Goal: Information Seeking & Learning: Learn about a topic

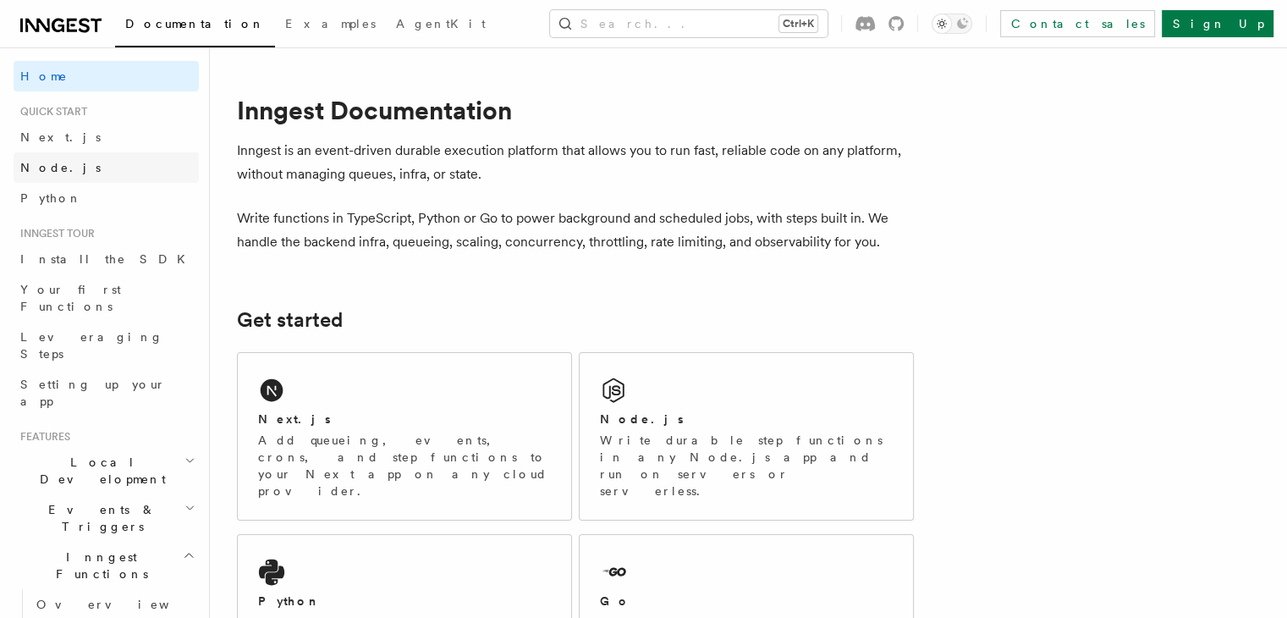
click at [67, 172] on link "Node.js" at bounding box center [106, 167] width 185 height 30
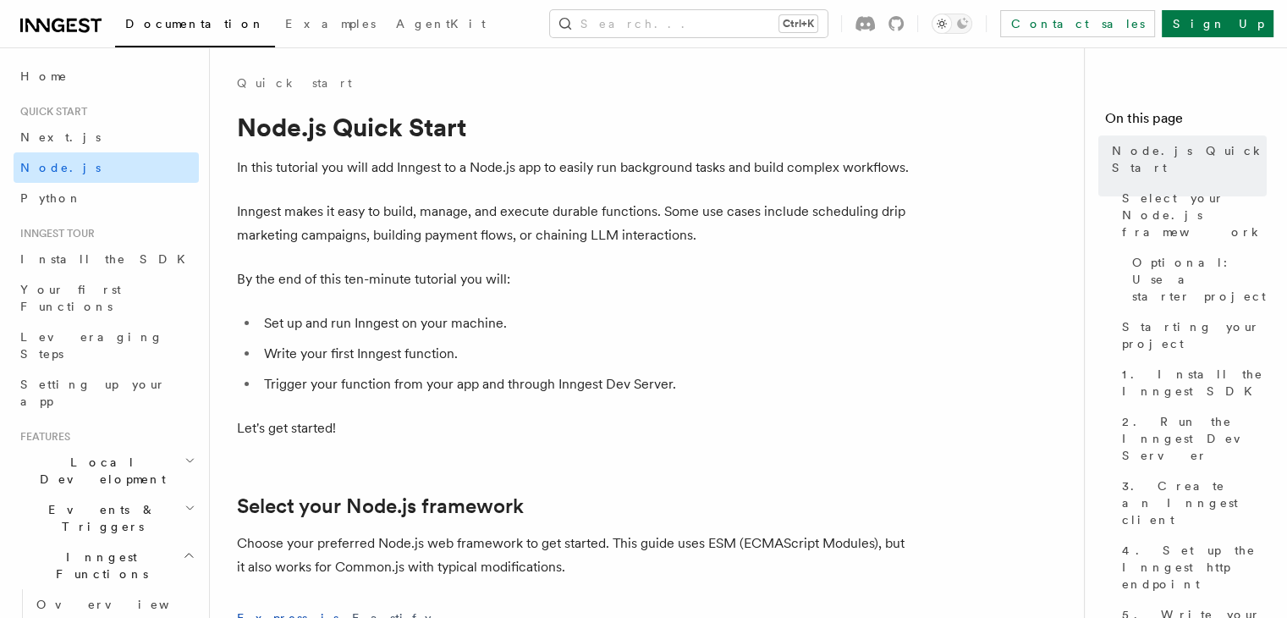
click at [64, 163] on link "Node.js" at bounding box center [106, 167] width 185 height 30
click at [63, 163] on link "Node.js" at bounding box center [106, 167] width 185 height 30
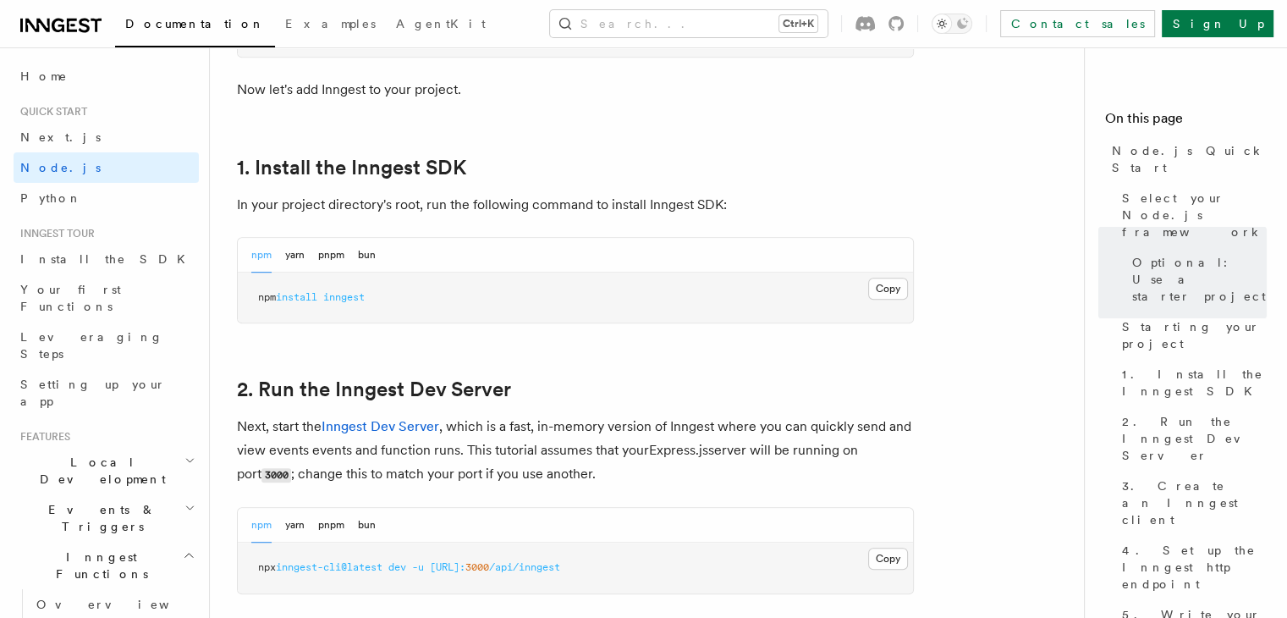
scroll to position [1015, 0]
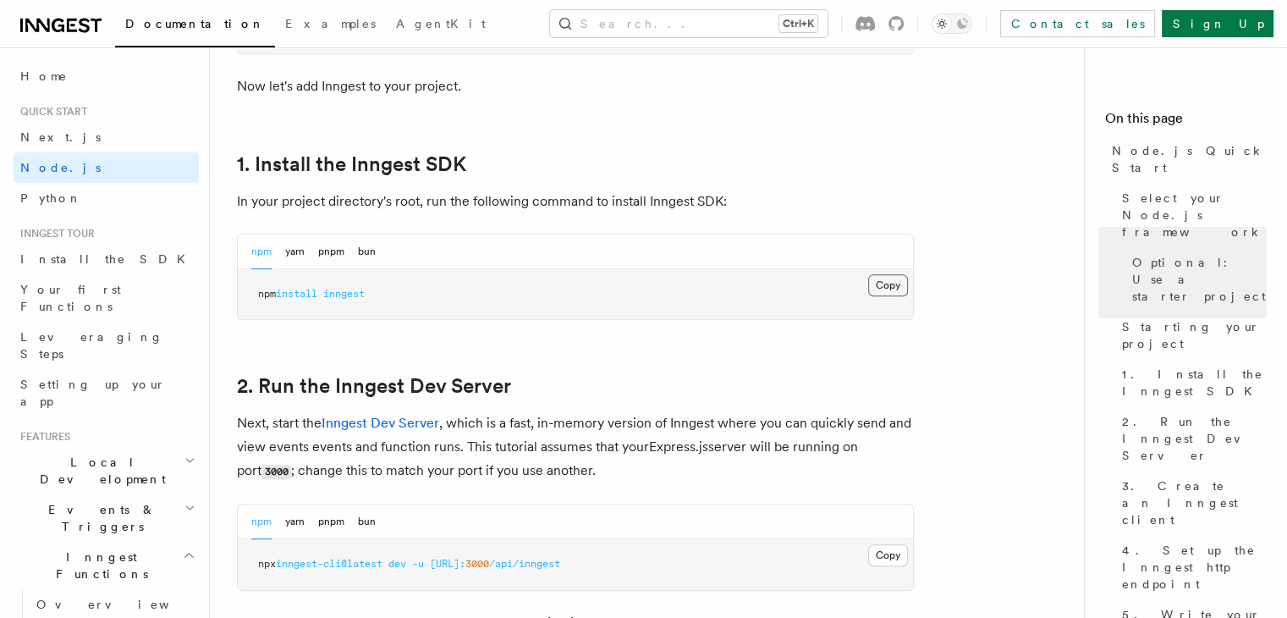
click at [877, 287] on button "Copy Copied" at bounding box center [888, 285] width 40 height 22
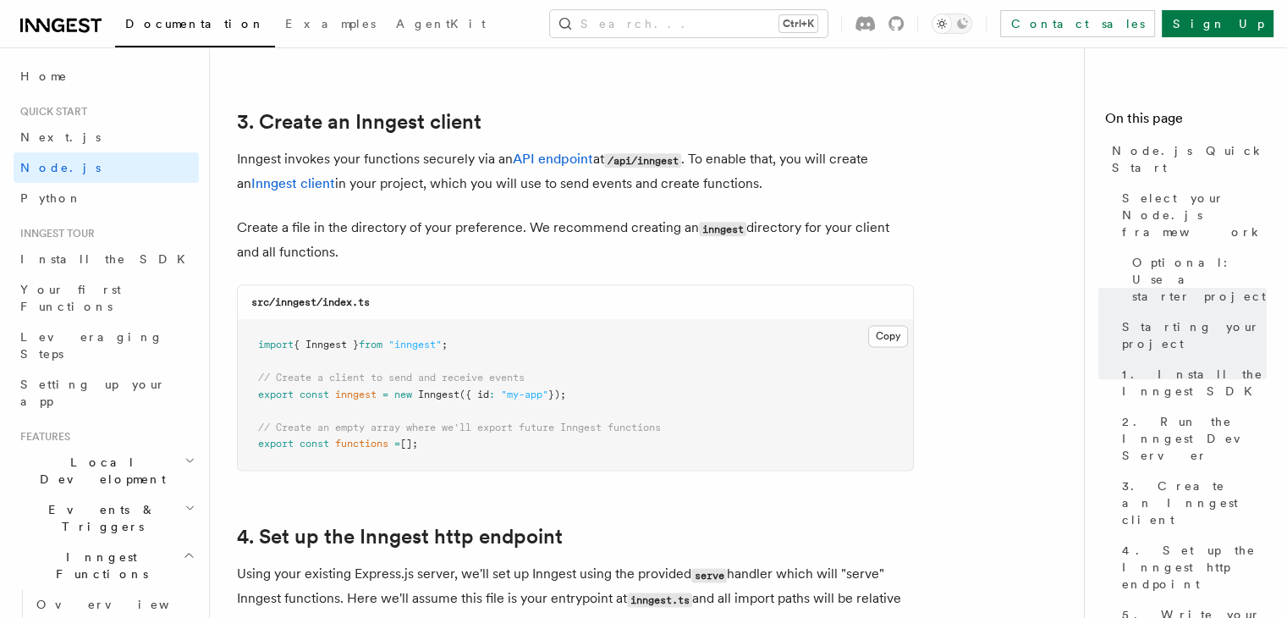
scroll to position [2115, 0]
drag, startPoint x: 258, startPoint y: 343, endPoint x: 430, endPoint y: 354, distance: 172.1
click at [430, 354] on pre "import { Inngest } from "inngest" ; // Create a client to send and receive even…" at bounding box center [575, 394] width 675 height 150
copy code "import { Inngest } from "inngest" ;"
drag, startPoint x: 290, startPoint y: 404, endPoint x: 487, endPoint y: 414, distance: 197.4
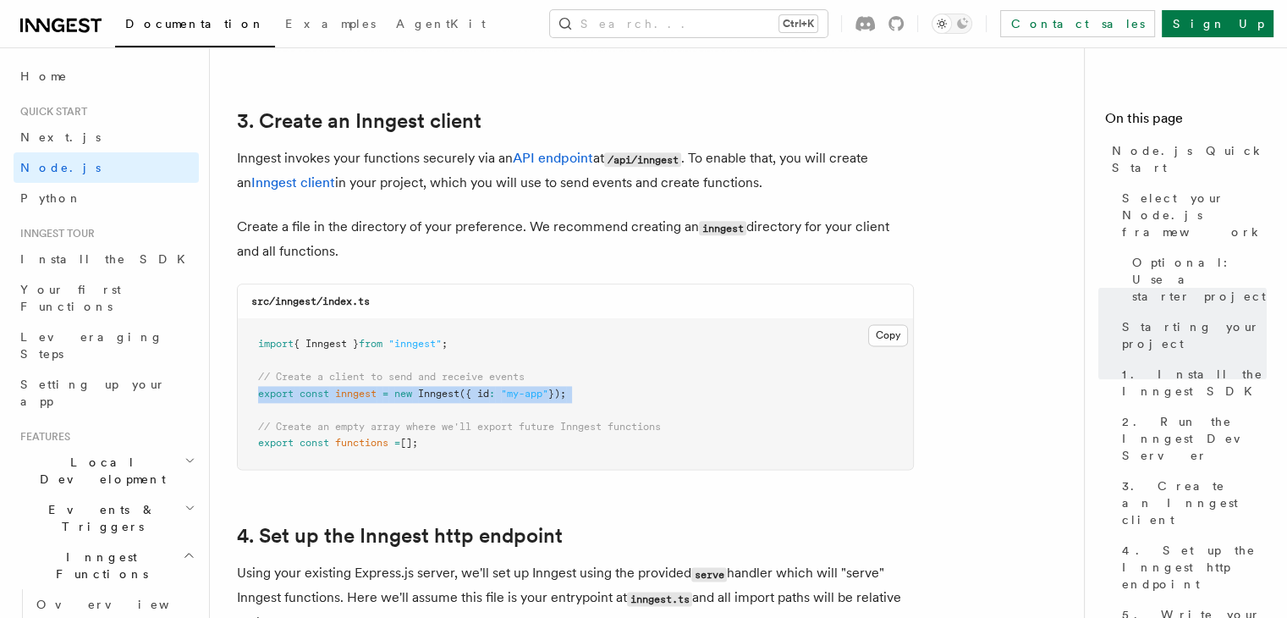
click at [487, 414] on pre "import { Inngest } from "inngest" ; // Create a client to send and receive even…" at bounding box center [575, 394] width 675 height 150
copy code "export const inngest = new Inngest ({ id : "my-app" });"
click at [273, 412] on pre "import { Inngest } from "inngest" ; // Create a client to send and receive even…" at bounding box center [575, 394] width 675 height 150
drag, startPoint x: 271, startPoint y: 427, endPoint x: 472, endPoint y: 457, distance: 203.5
click at [463, 457] on pre "import { Inngest } from "inngest" ; // Create a client to send and receive even…" at bounding box center [575, 394] width 675 height 150
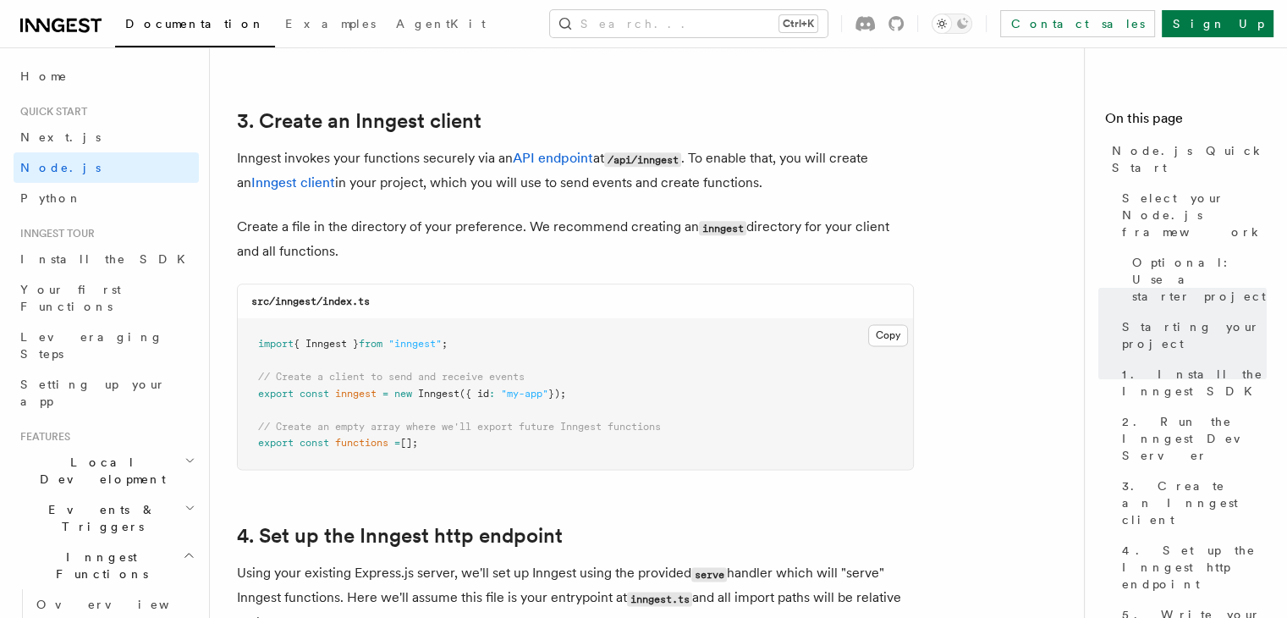
click at [485, 464] on pre "import { Inngest } from "inngest" ; // Create a client to send and receive even…" at bounding box center [575, 394] width 675 height 150
drag, startPoint x: 258, startPoint y: 426, endPoint x: 453, endPoint y: 464, distance: 199.3
click at [453, 464] on pre "import { Inngest } from "inngest" ; // Create a client to send and receive even…" at bounding box center [575, 394] width 675 height 150
copy code "// Create an empty array where we'll export future Inngest functions export con…"
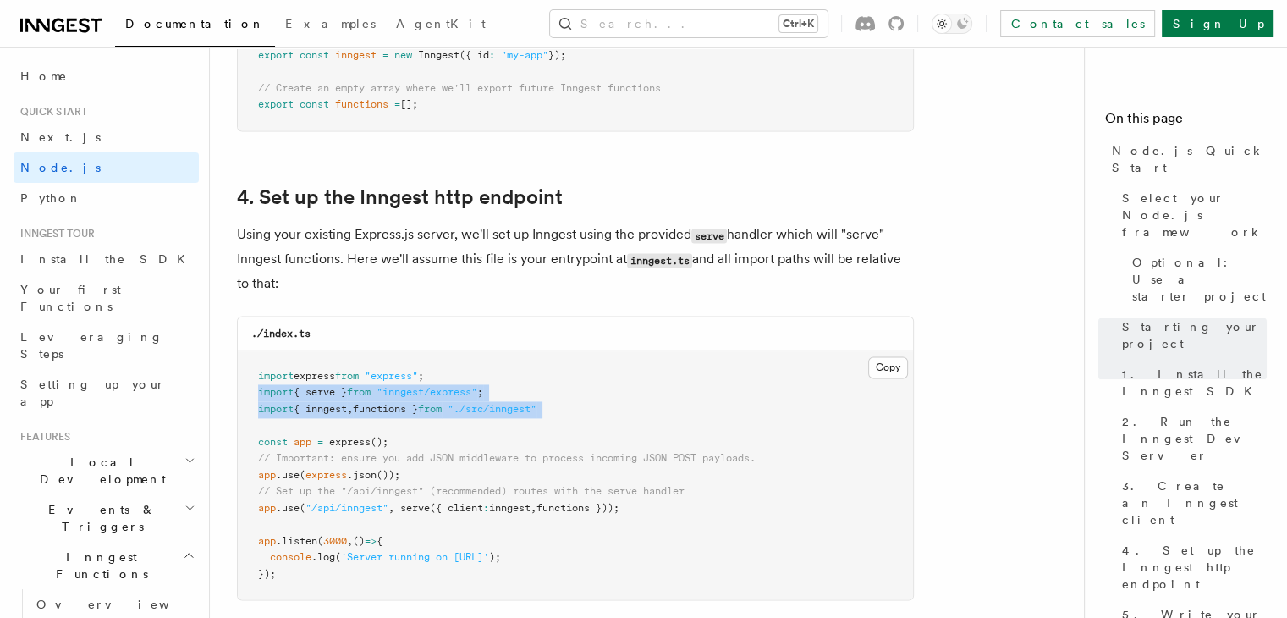
drag, startPoint x: 260, startPoint y: 395, endPoint x: 615, endPoint y: 420, distance: 356.2
click at [615, 420] on pre "import express from "express" ; import { serve } from "inngest/express" ; impor…" at bounding box center [575, 475] width 675 height 249
copy code "import { serve } from "inngest/express" ; import { inngest , functions } from "…"
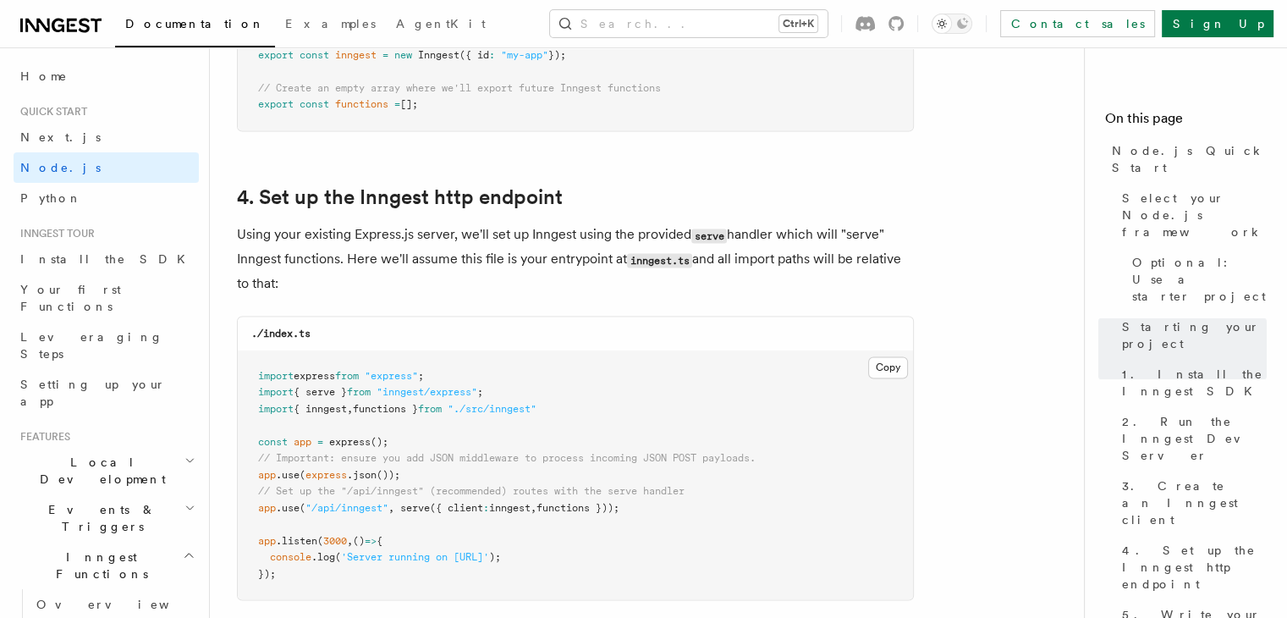
click at [631, 375] on pre "import express from "express" ; import { serve } from "inngest/express" ; impor…" at bounding box center [575, 475] width 675 height 249
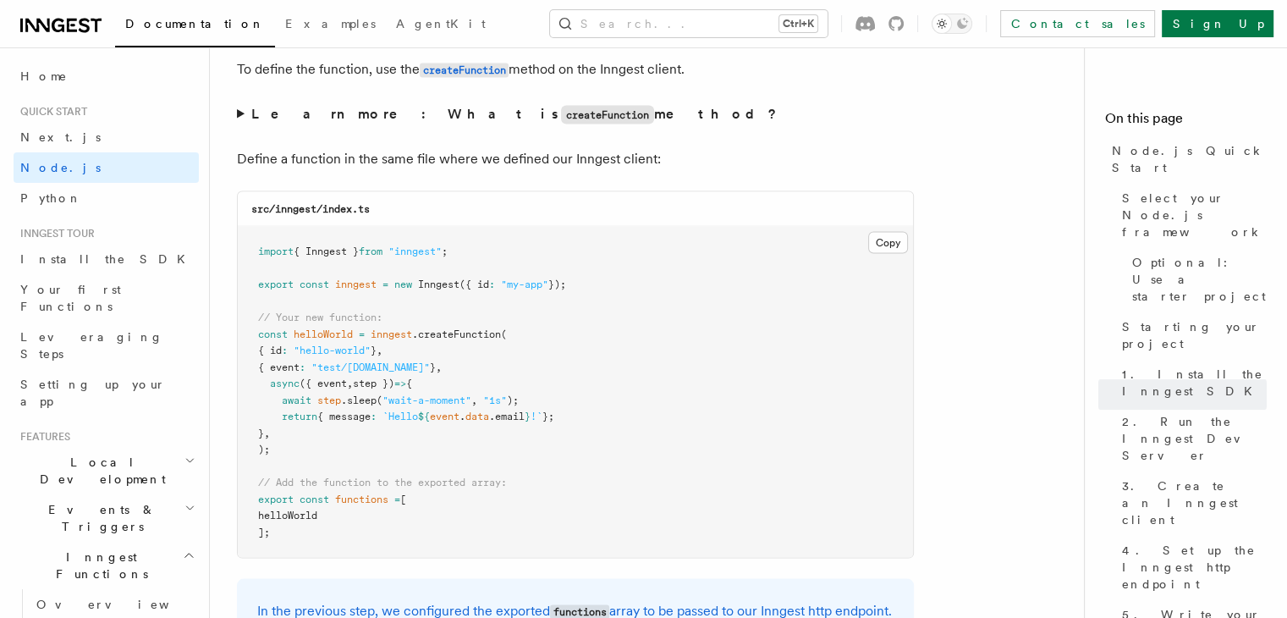
scroll to position [3300, 0]
